Goal: Task Accomplishment & Management: Manage account settings

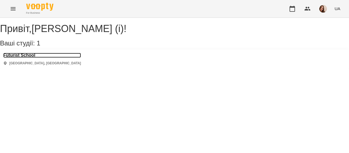
click at [34, 58] on h3 "Futurist School" at bounding box center [42, 55] width 78 height 5
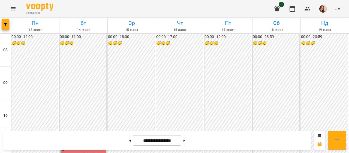
scroll to position [298, 0]
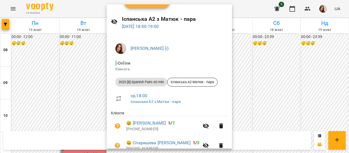
scroll to position [9, 0]
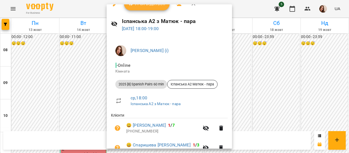
click at [246, 14] on div at bounding box center [174, 76] width 349 height 153
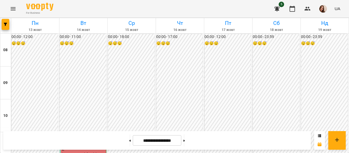
click at [243, 9] on div "For Business 5 UA" at bounding box center [174, 8] width 349 height 17
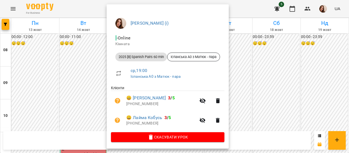
scroll to position [0, 0]
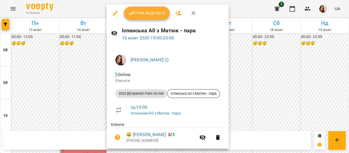
click at [246, 11] on div at bounding box center [174, 76] width 349 height 153
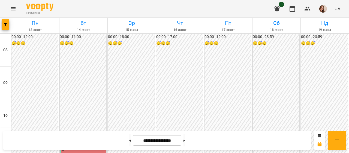
scroll to position [266, 0]
click at [323, 8] on img "button" at bounding box center [324, 9] width 8 height 8
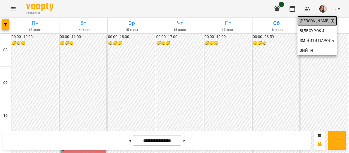
click at [319, 20] on span "[PERSON_NAME] (і)" at bounding box center [317, 20] width 35 height 7
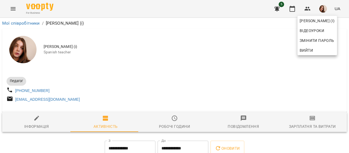
click at [304, 120] on div at bounding box center [174, 76] width 349 height 153
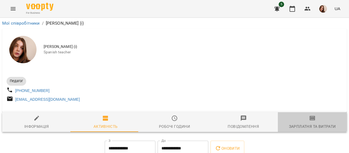
click at [311, 119] on icon "button" at bounding box center [313, 118] width 4 height 2
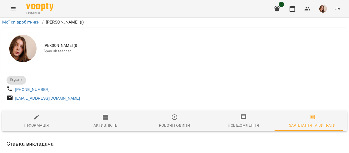
scroll to position [1459, 0]
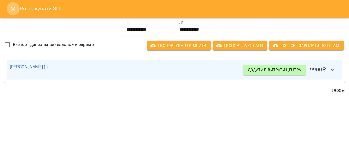
click at [11, 9] on icon "Close" at bounding box center [13, 8] width 7 height 7
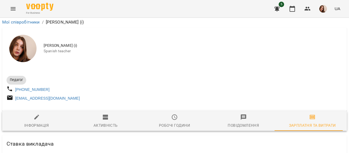
scroll to position [0, 0]
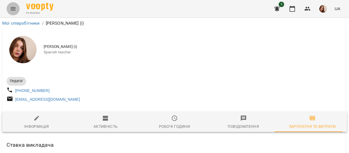
click at [13, 8] on icon "Menu" at bounding box center [13, 8] width 7 height 7
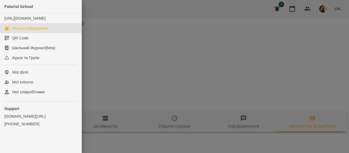
click at [44, 31] on div "Журнал відвідувань" at bounding box center [30, 27] width 36 height 5
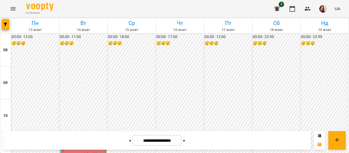
scroll to position [298, 0]
click at [185, 142] on button at bounding box center [184, 140] width 1 height 12
type input "**********"
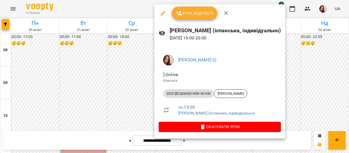
click at [135, 10] on div at bounding box center [174, 76] width 349 height 153
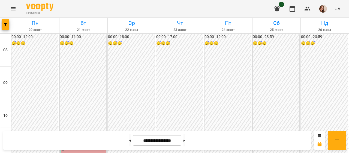
scroll to position [336, 0]
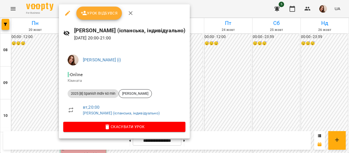
click at [227, 4] on div at bounding box center [174, 76] width 349 height 153
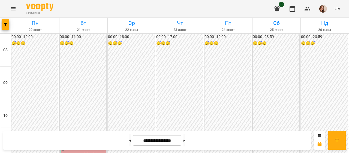
scroll to position [243, 0]
